Goal: Task Accomplishment & Management: Use online tool/utility

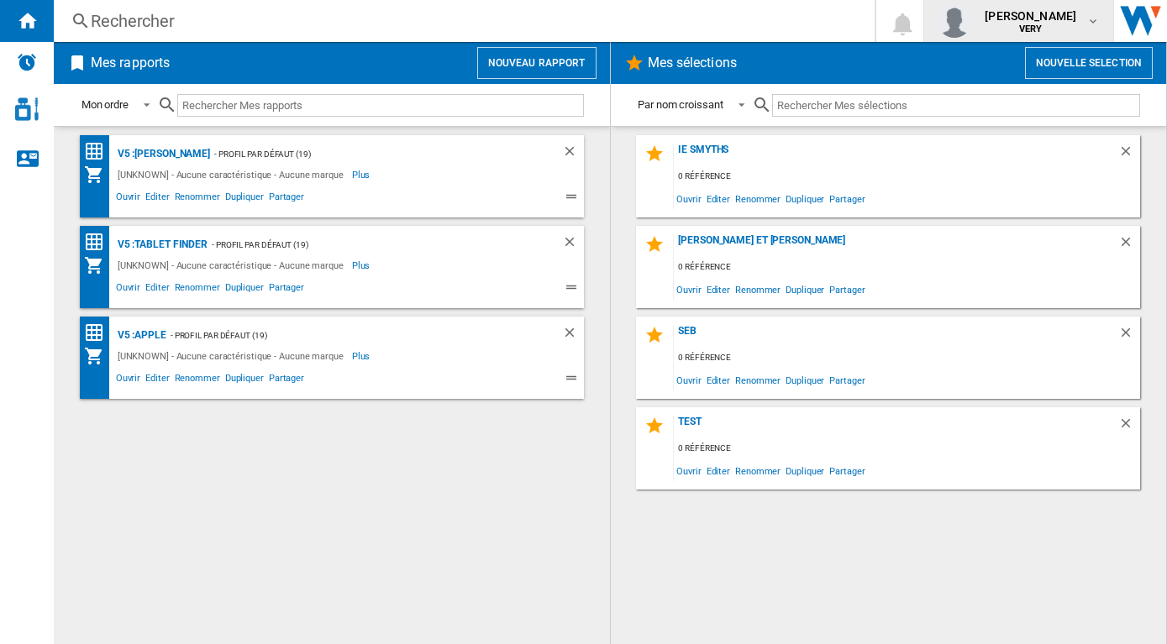
click at [1019, 32] on b "VERY" at bounding box center [1031, 29] width 24 height 11
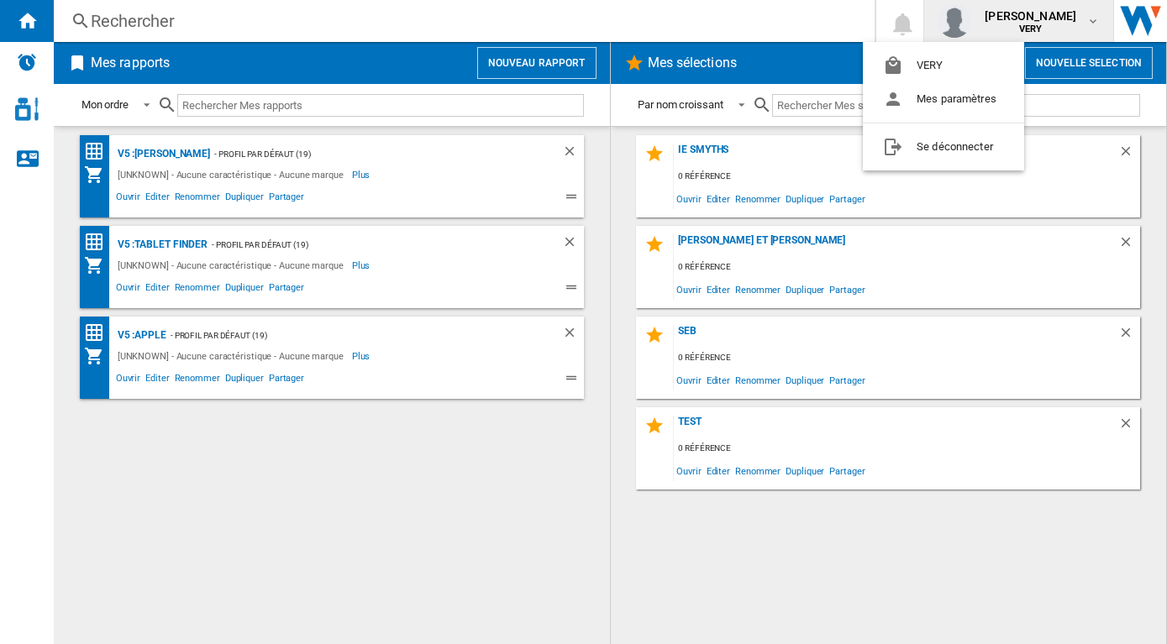
click at [33, 70] on md-backdrop at bounding box center [583, 322] width 1167 height 644
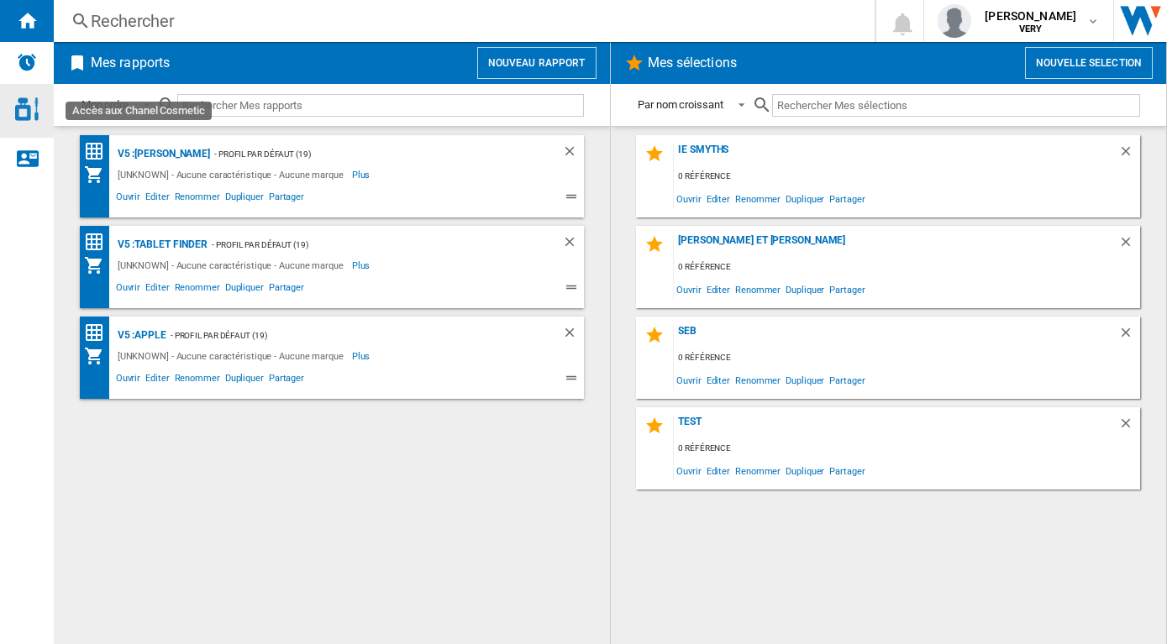
click at [33, 116] on img "Accès aux Chanel Cosmetic" at bounding box center [27, 109] width 24 height 24
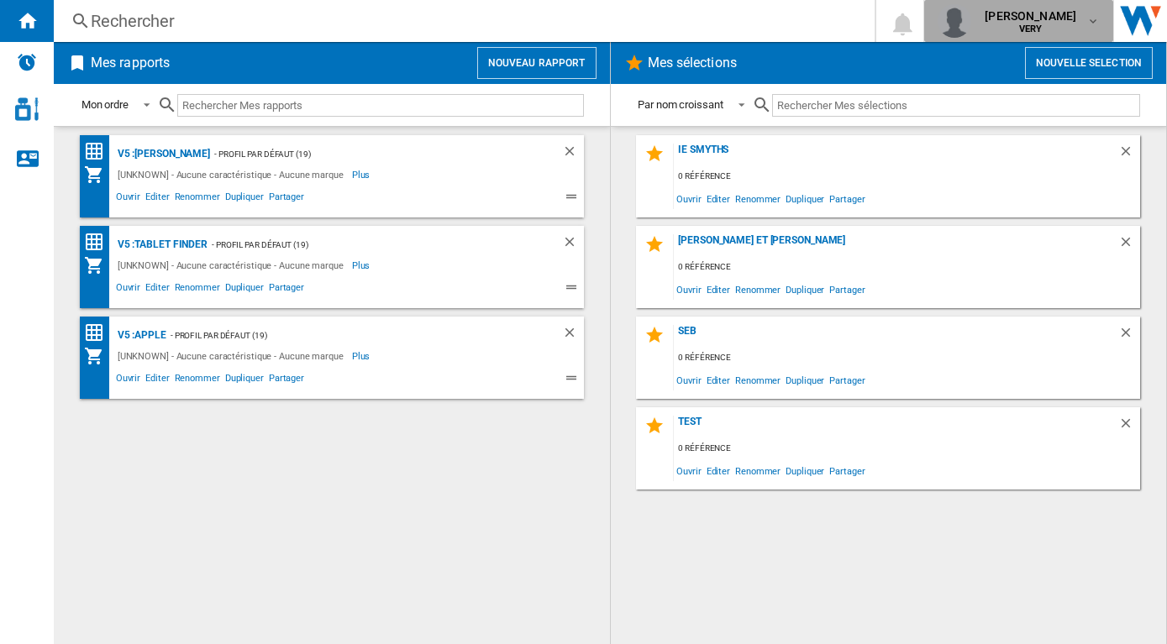
click at [1092, 24] on md-icon "button" at bounding box center [1092, 20] width 13 height 13
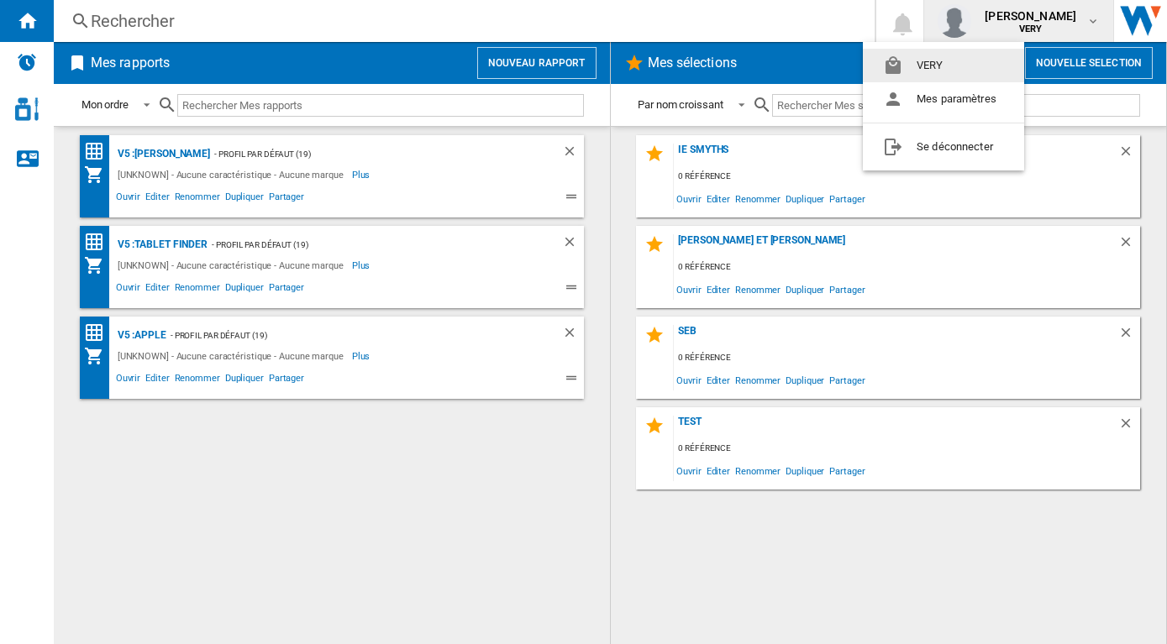
click at [1093, 23] on md-backdrop at bounding box center [583, 322] width 1167 height 644
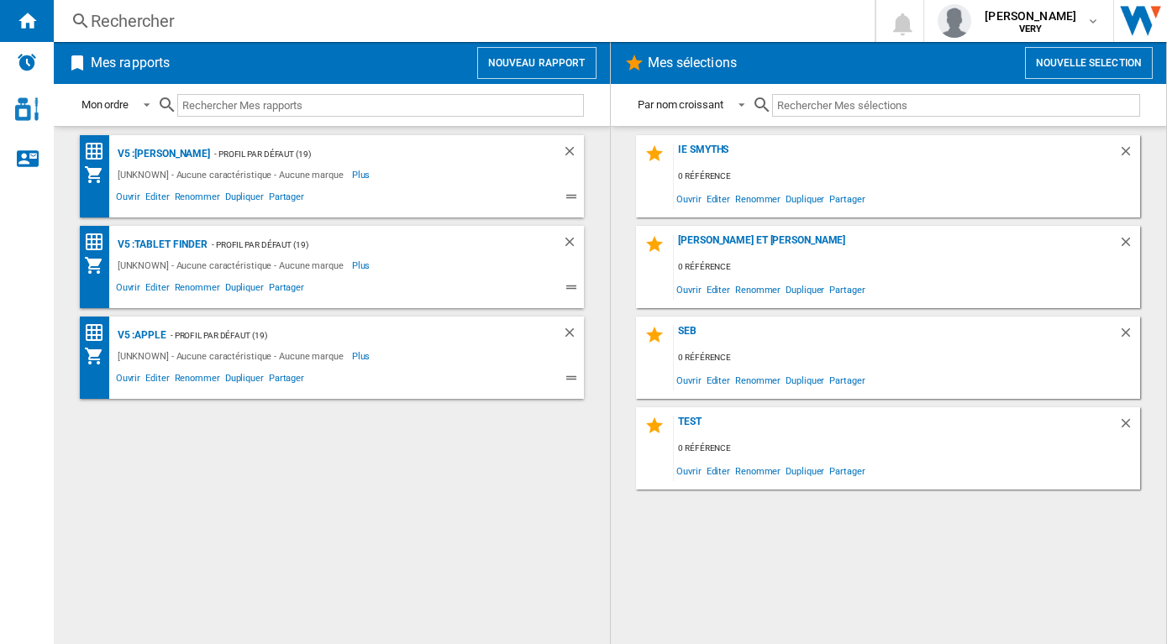
click at [1126, 71] on button "Nouvelle selection" at bounding box center [1089, 63] width 128 height 32
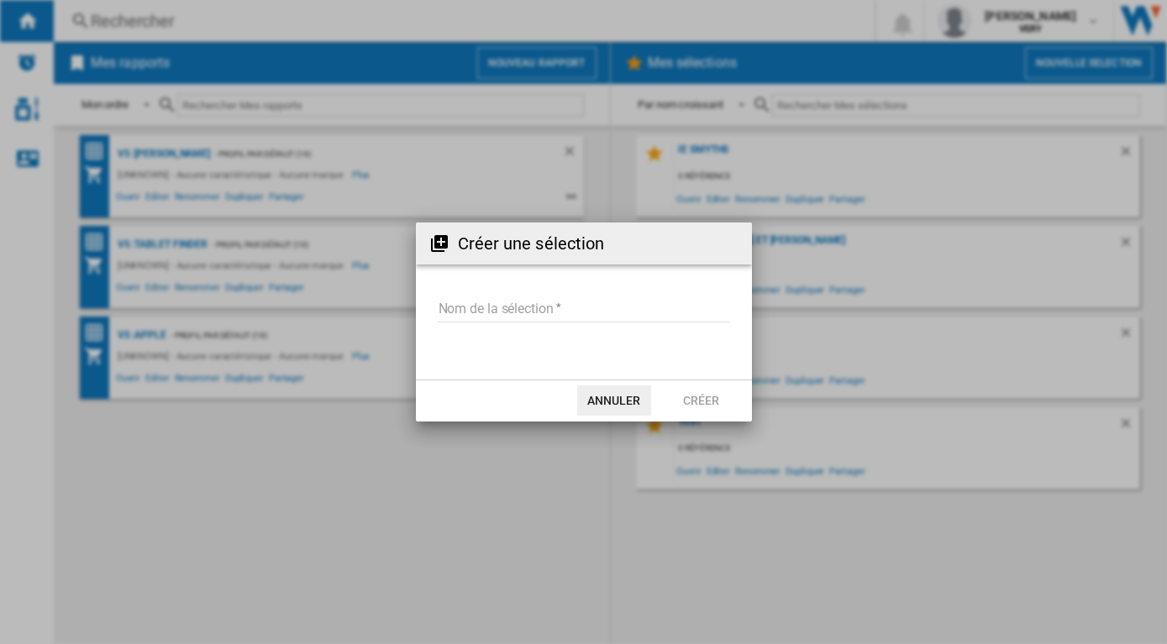
click at [623, 399] on button "Annuler" at bounding box center [614, 401] width 74 height 30
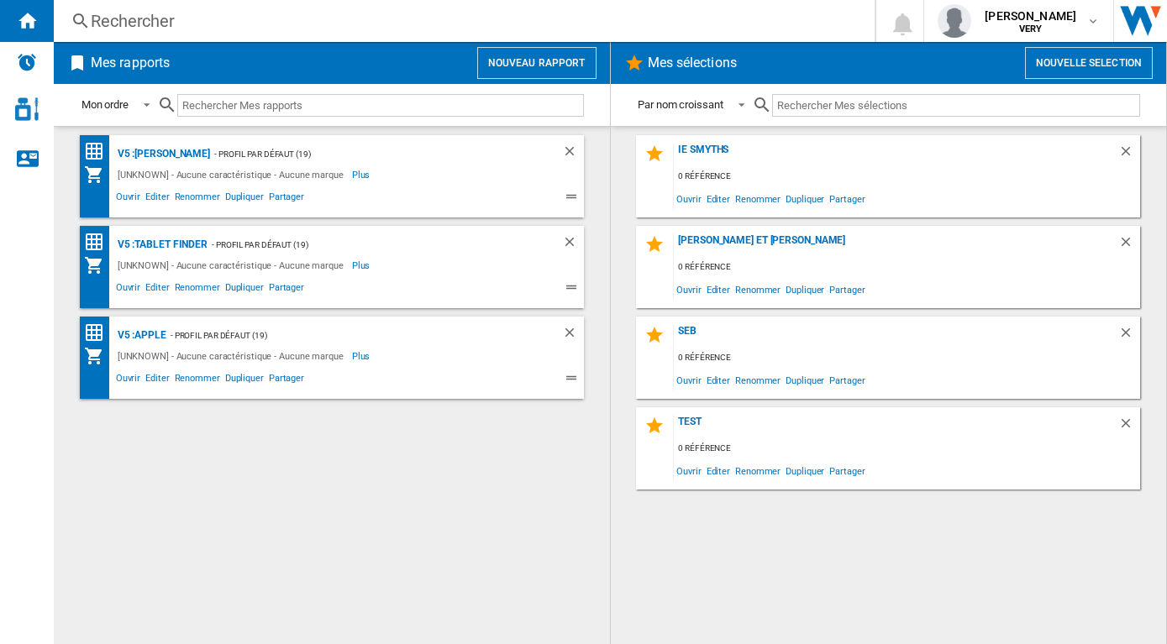
click at [132, 68] on h2 "Mes rapports" at bounding box center [130, 63] width 86 height 32
click at [34, 72] on div "Alertes" at bounding box center [27, 63] width 54 height 42
click at [27, 109] on img "Accès aux Chanel Cosmetic" at bounding box center [27, 109] width 24 height 24
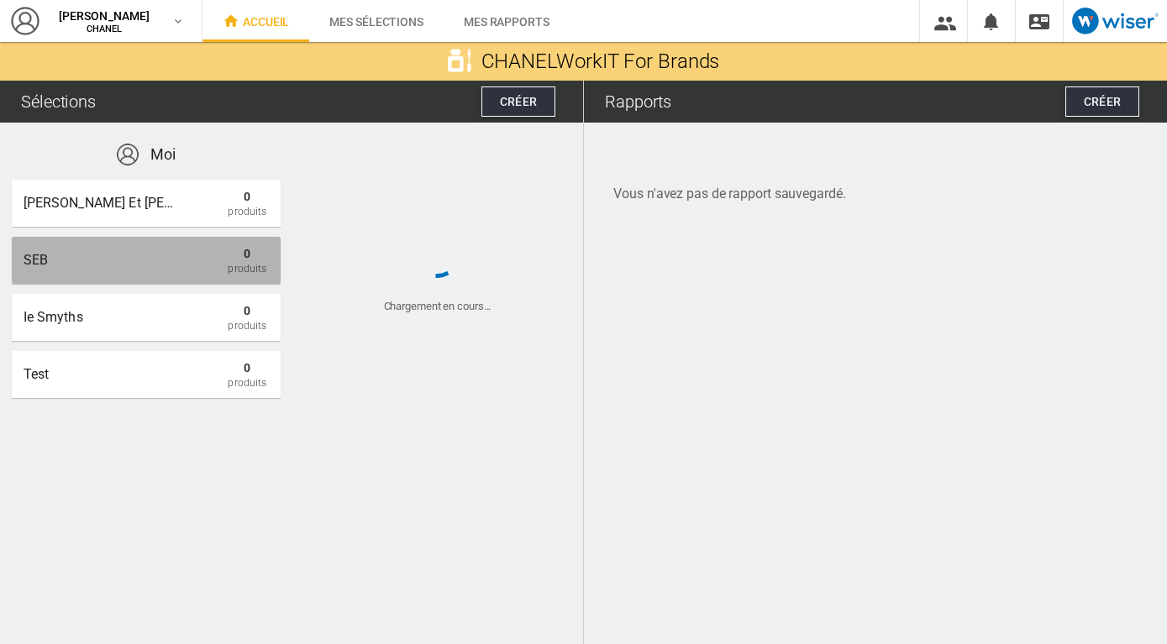
click at [198, 242] on div "SEB 0 Produits" at bounding box center [146, 260] width 269 height 47
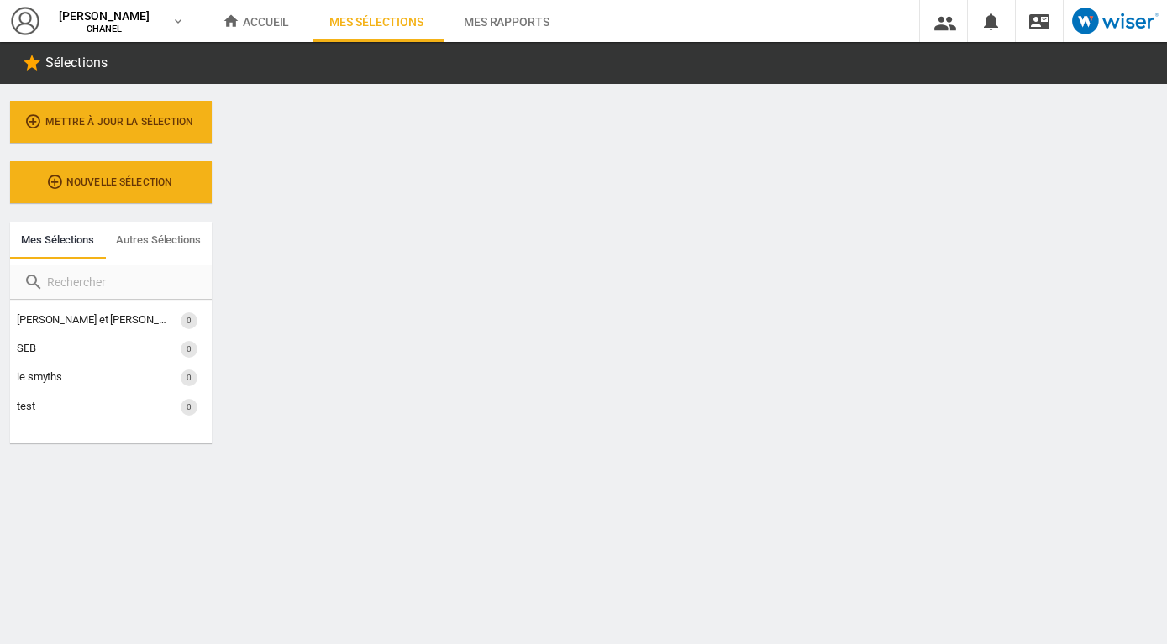
click at [283, 23] on span "Accueil" at bounding box center [256, 21] width 66 height 13
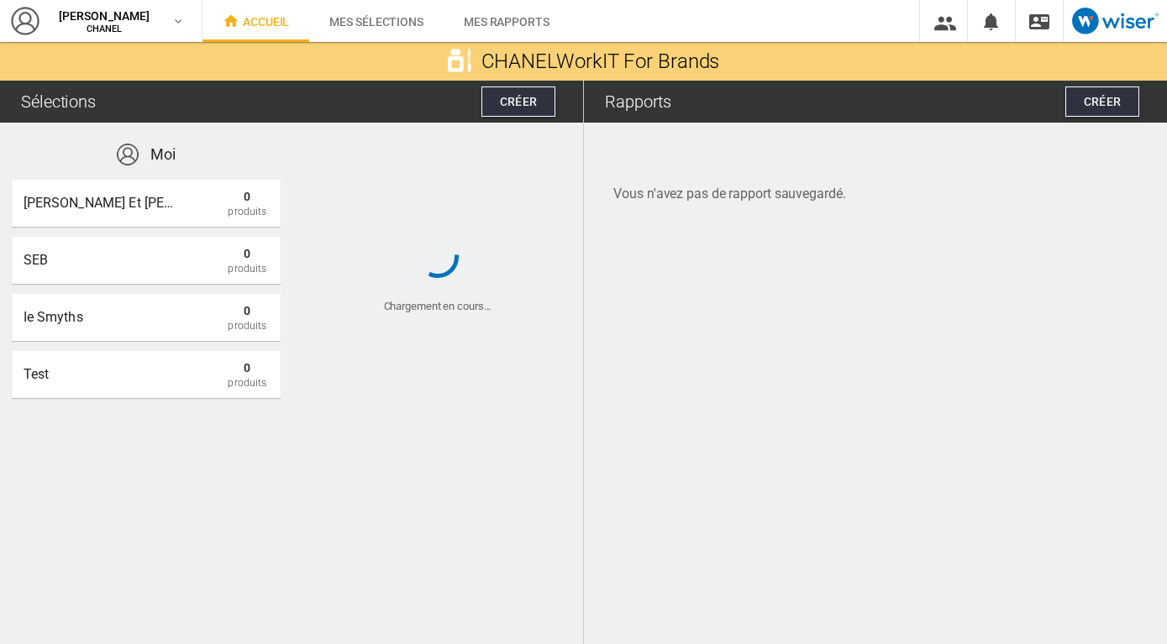
click at [387, 25] on span "Mes sélections" at bounding box center [376, 21] width 94 height 13
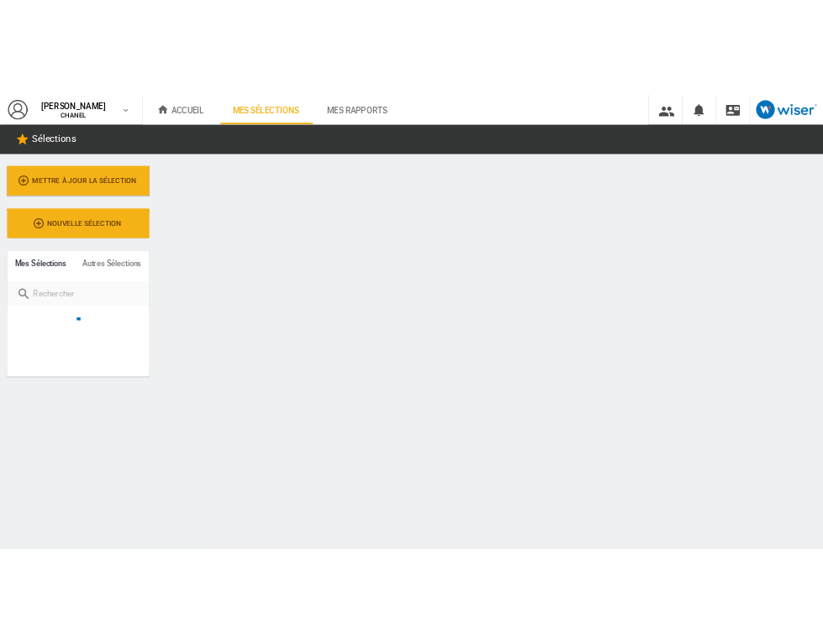
scroll to position [65, 66]
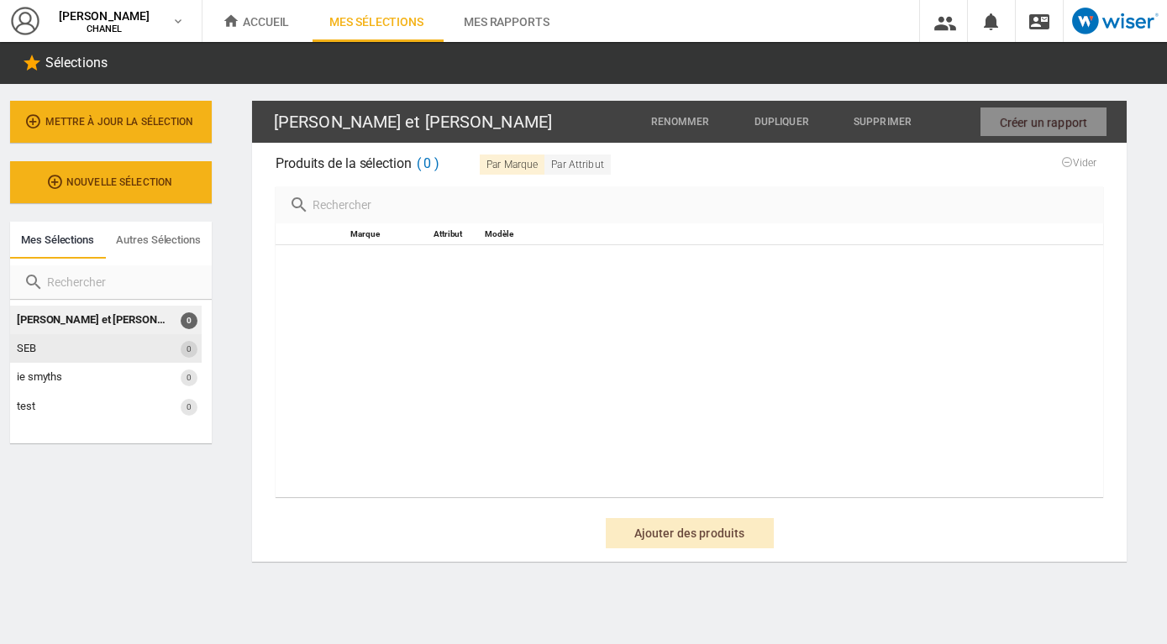
click at [81, 351] on div "SEB 0" at bounding box center [106, 348] width 192 height 29
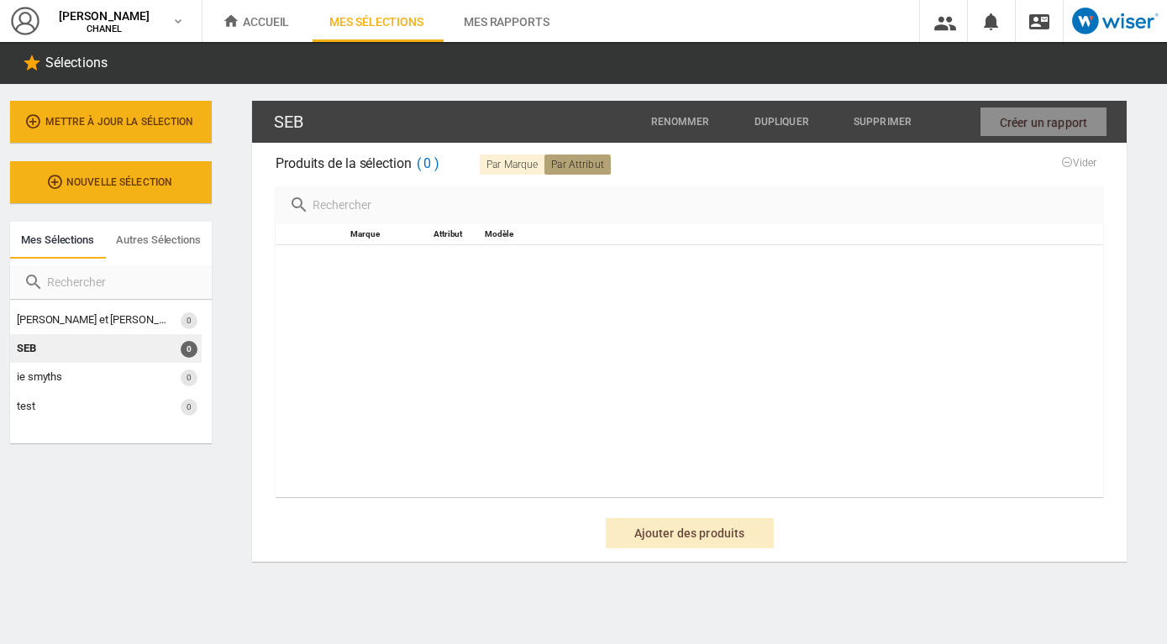
click at [576, 169] on button "Par Attribut" at bounding box center [577, 165] width 66 height 20
click at [946, 21] on ng-md-icon at bounding box center [944, 22] width 20 height 21
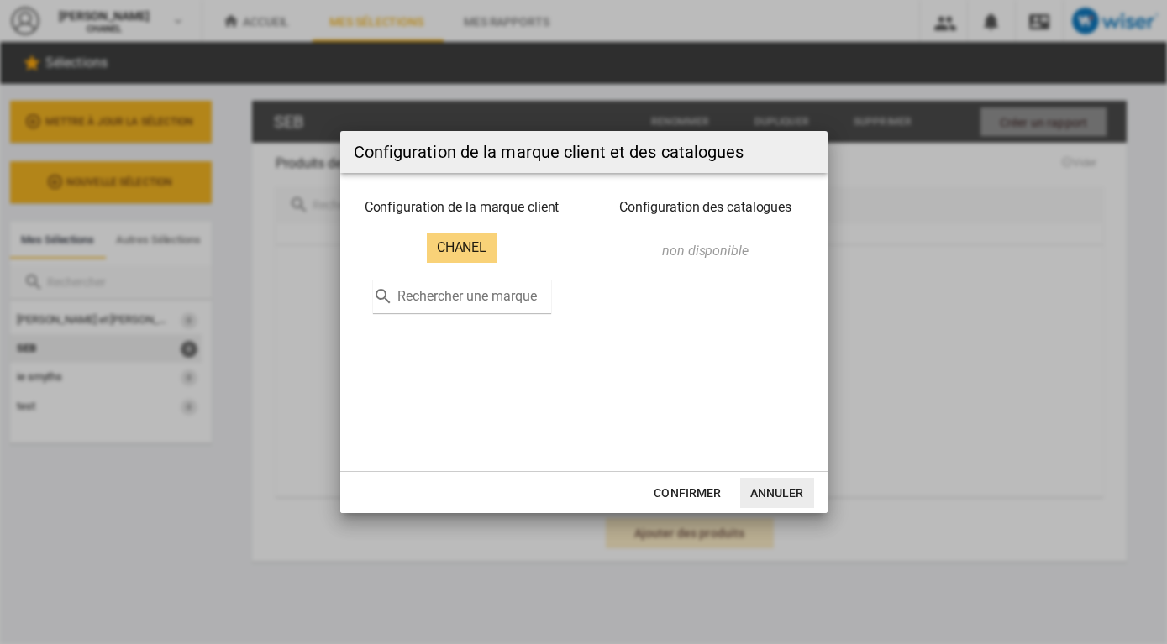
click at [810, 151] on md-icon "Close dialog" at bounding box center [804, 152] width 20 height 20
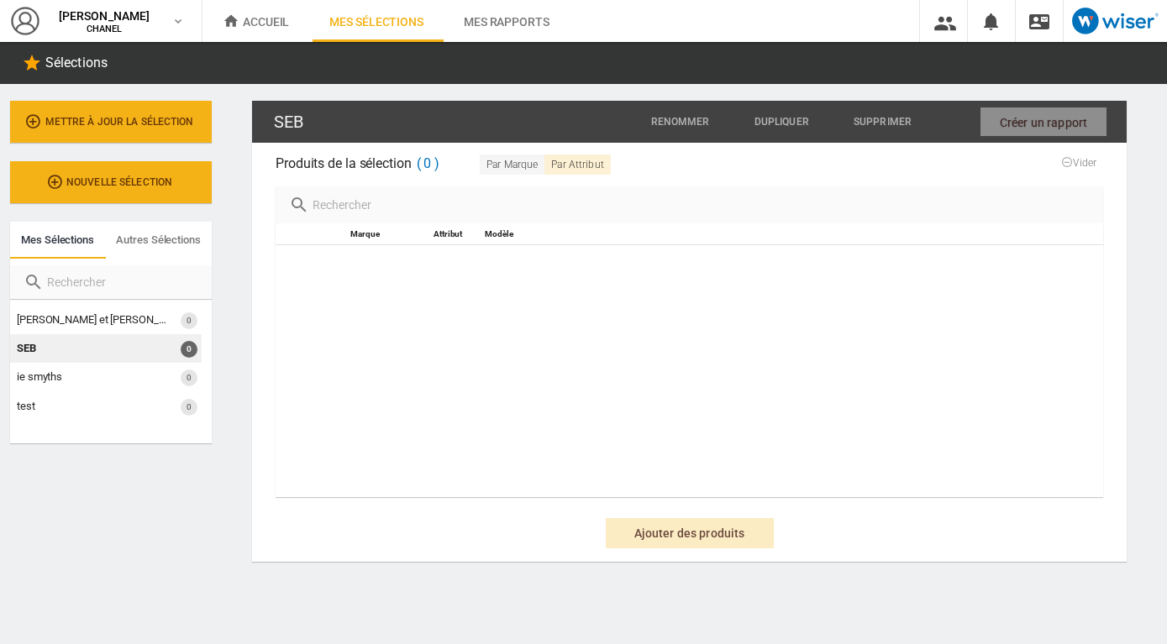
click at [997, 21] on ng-md-icon at bounding box center [991, 22] width 20 height 21
click at [1040, 29] on ng-md-icon "Nous contacter" at bounding box center [1039, 22] width 20 height 21
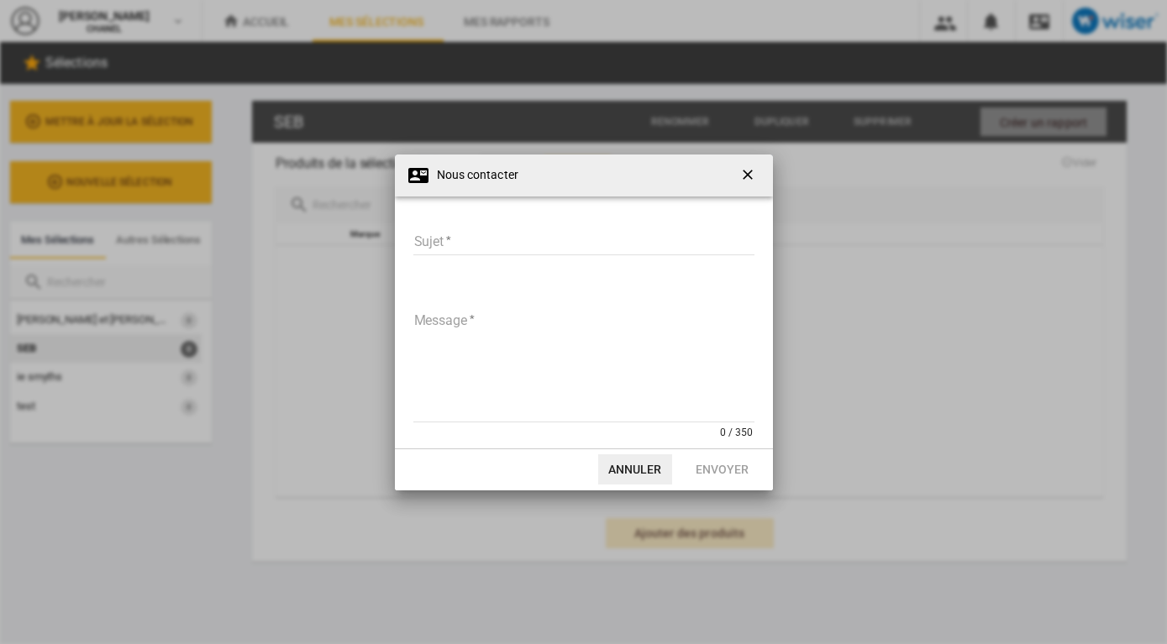
click at [748, 173] on ng-md-icon "getI18NText('BUTTONS.CLOSE_DIALOG')" at bounding box center [749, 176] width 20 height 20
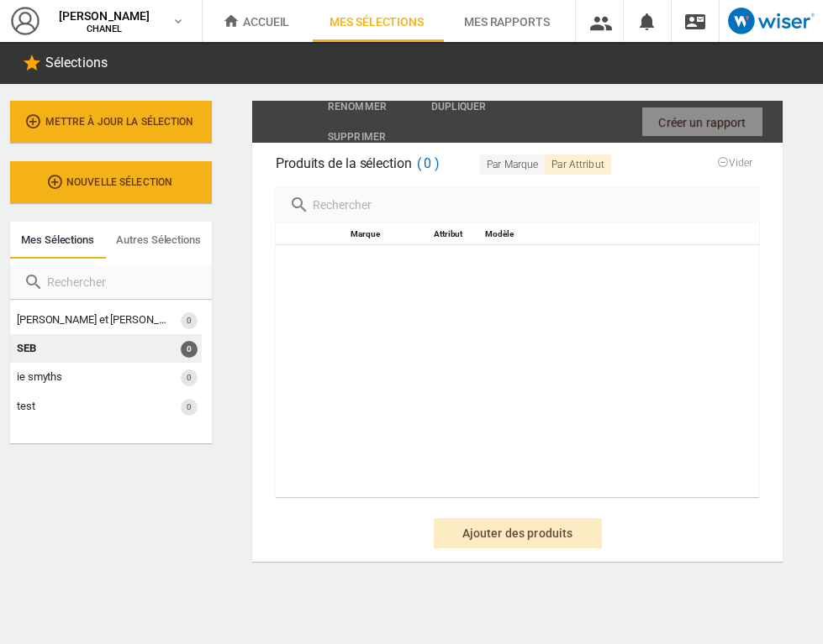
click at [61, 244] on span "Mes sélections" at bounding box center [57, 240] width 73 height 13
click at [516, 523] on span "Ajouter des produits" at bounding box center [518, 533] width 138 height 30
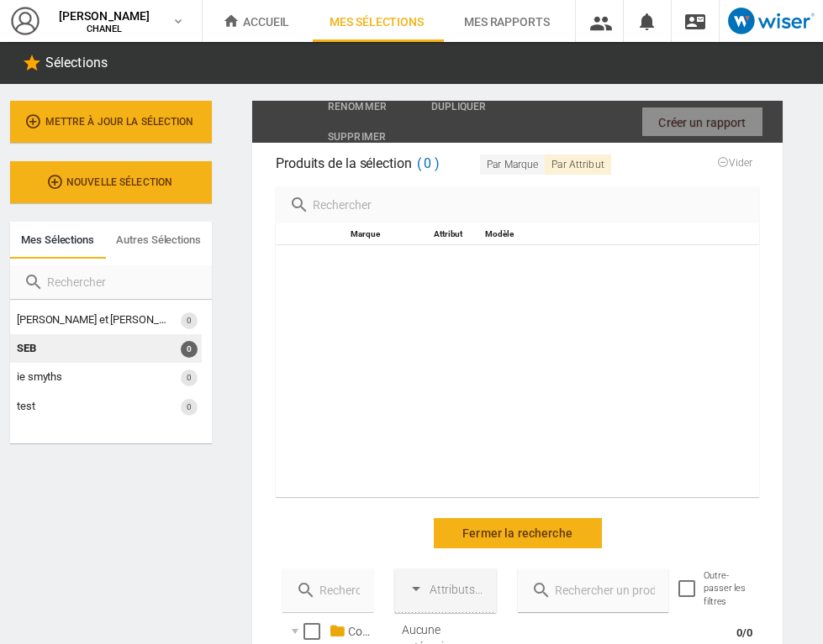
scroll to position [227, 0]
